Goal: Task Accomplishment & Management: Complete application form

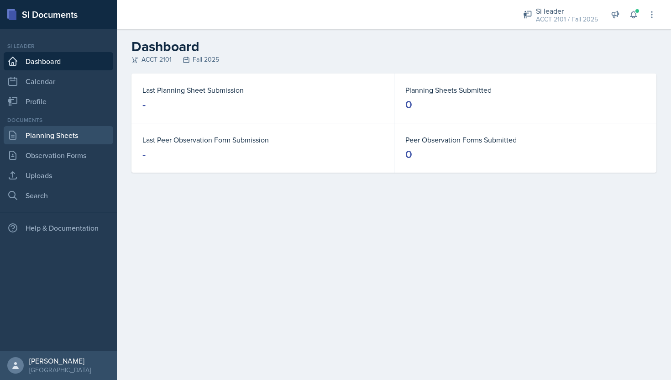
click at [80, 136] on link "Planning Sheets" at bounding box center [59, 135] width 110 height 18
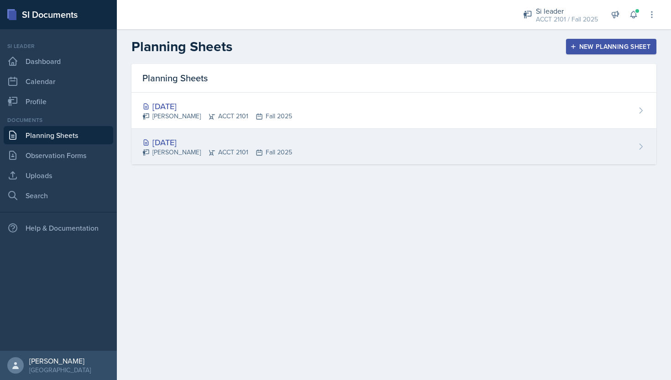
click at [310, 148] on div "[DATE] [PERSON_NAME] ACCT 2101 Fall 2025" at bounding box center [393, 147] width 525 height 36
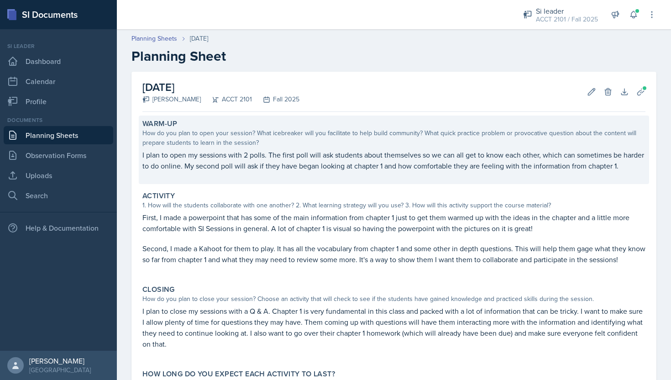
scroll to position [84, 0]
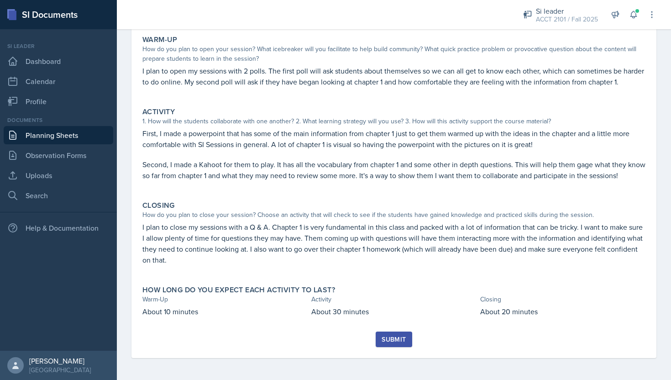
click at [389, 338] on div "Submit" at bounding box center [394, 338] width 24 height 7
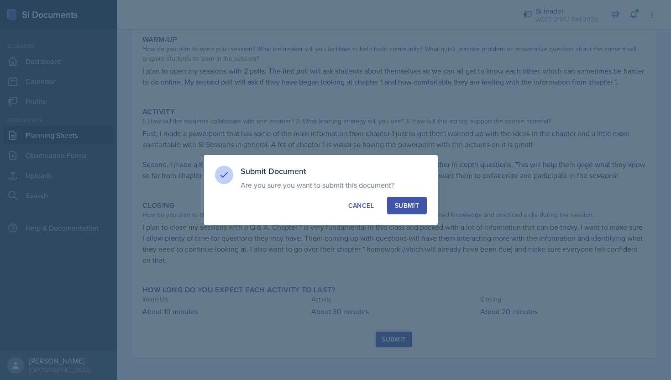
click at [403, 201] on div "Submit" at bounding box center [407, 205] width 24 height 9
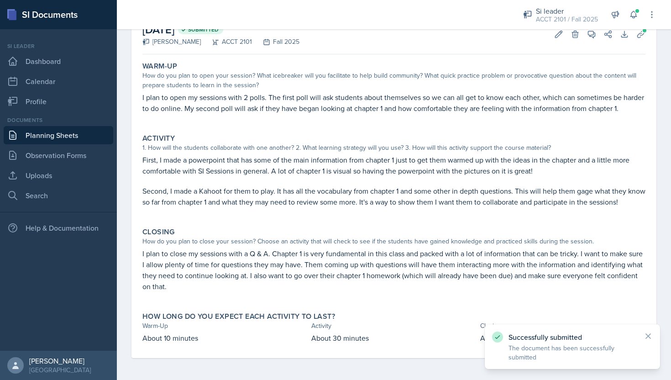
scroll to position [58, 0]
click at [71, 136] on link "Planning Sheets" at bounding box center [59, 135] width 110 height 18
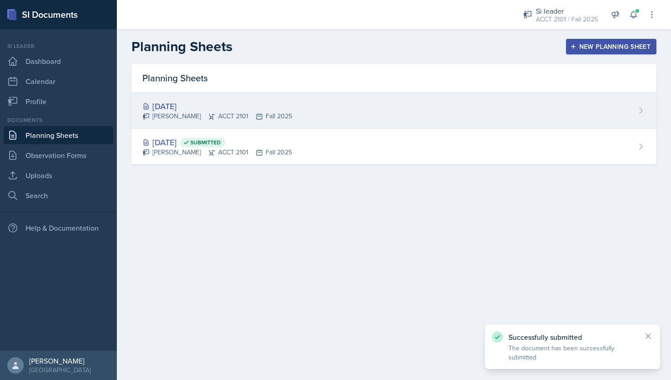
click at [302, 113] on div "[DATE] [PERSON_NAME] ACCT 2101 Fall 2025" at bounding box center [393, 111] width 525 height 36
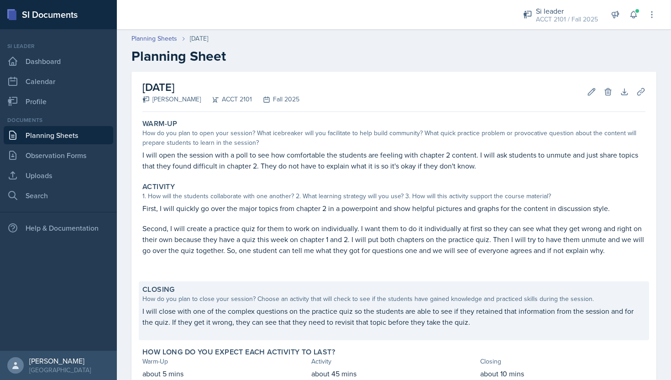
scroll to position [62, 0]
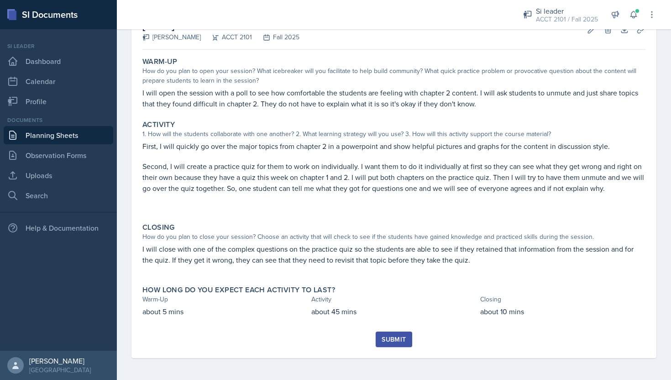
click at [395, 342] on div "Submit" at bounding box center [394, 338] width 24 height 7
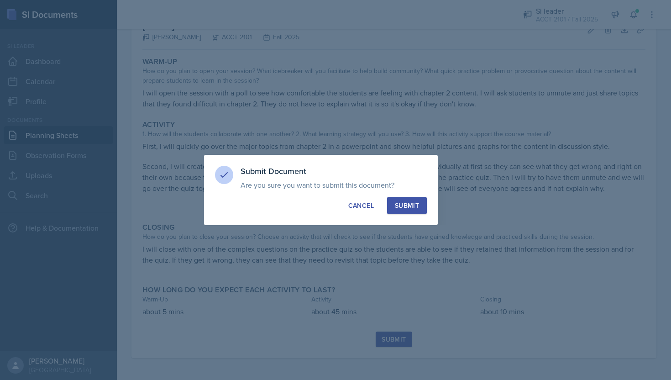
click at [397, 204] on div "Submit" at bounding box center [407, 205] width 24 height 9
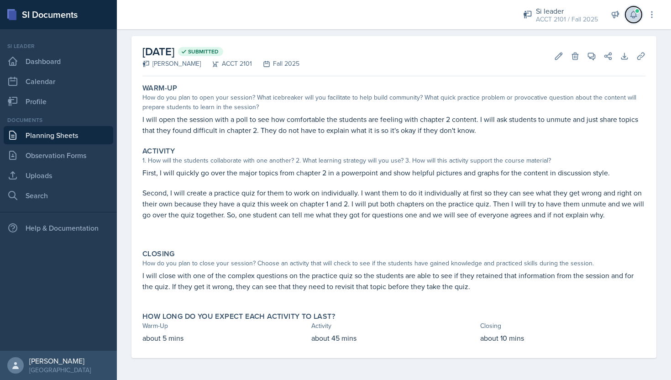
click at [627, 17] on button at bounding box center [633, 14] width 16 height 16
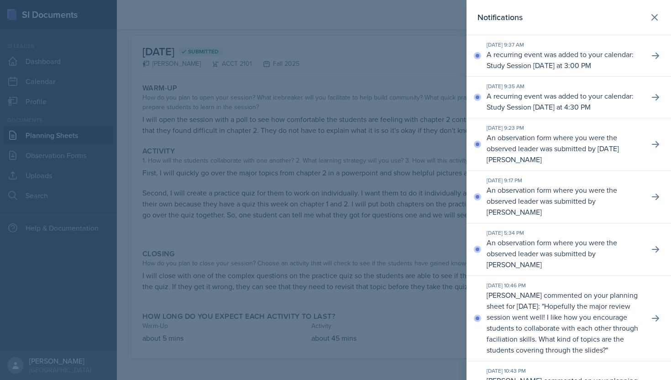
click at [395, 151] on div at bounding box center [335, 190] width 671 height 380
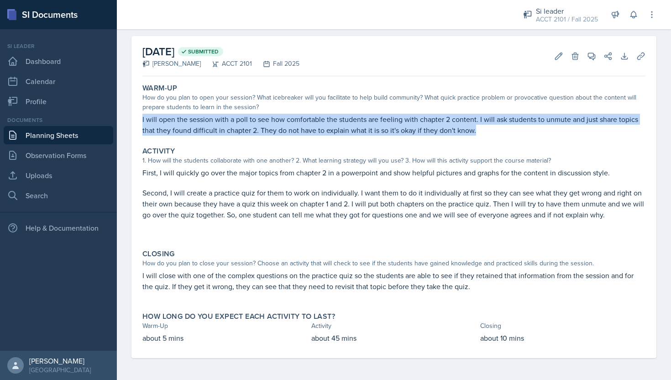
drag, startPoint x: 141, startPoint y: 119, endPoint x: 514, endPoint y: 129, distance: 372.6
click at [514, 129] on div "Warm-Up How do you plan to open your session? What icebreaker will you facilita…" at bounding box center [394, 109] width 510 height 59
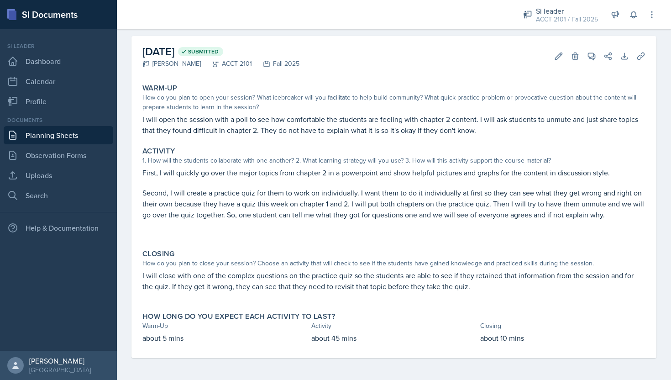
click at [388, 113] on div "Warm-Up How do you plan to open your session? What icebreaker will you facilita…" at bounding box center [394, 109] width 510 height 59
drag, startPoint x: 236, startPoint y: 120, endPoint x: 249, endPoint y: 120, distance: 12.8
click at [249, 120] on p "I will open the session with a poll to see how comfortable the students are fee…" at bounding box center [393, 125] width 503 height 22
copy p "poll"
